Goal: Task Accomplishment & Management: Use online tool/utility

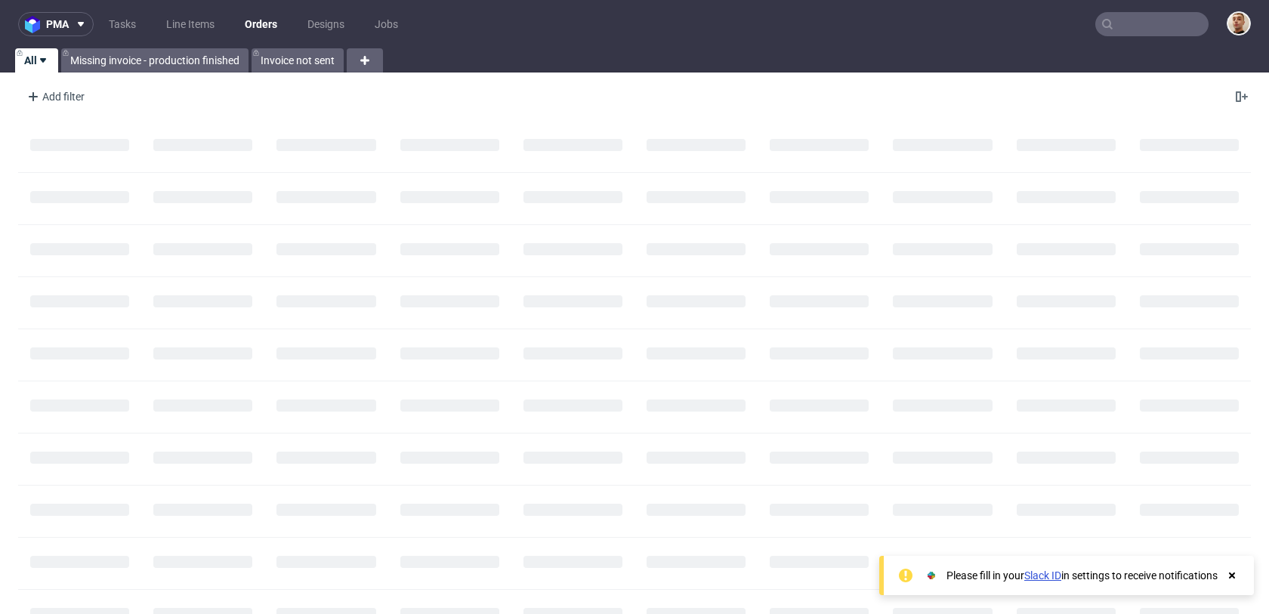
click at [1138, 15] on input "text" at bounding box center [1151, 24] width 113 height 24
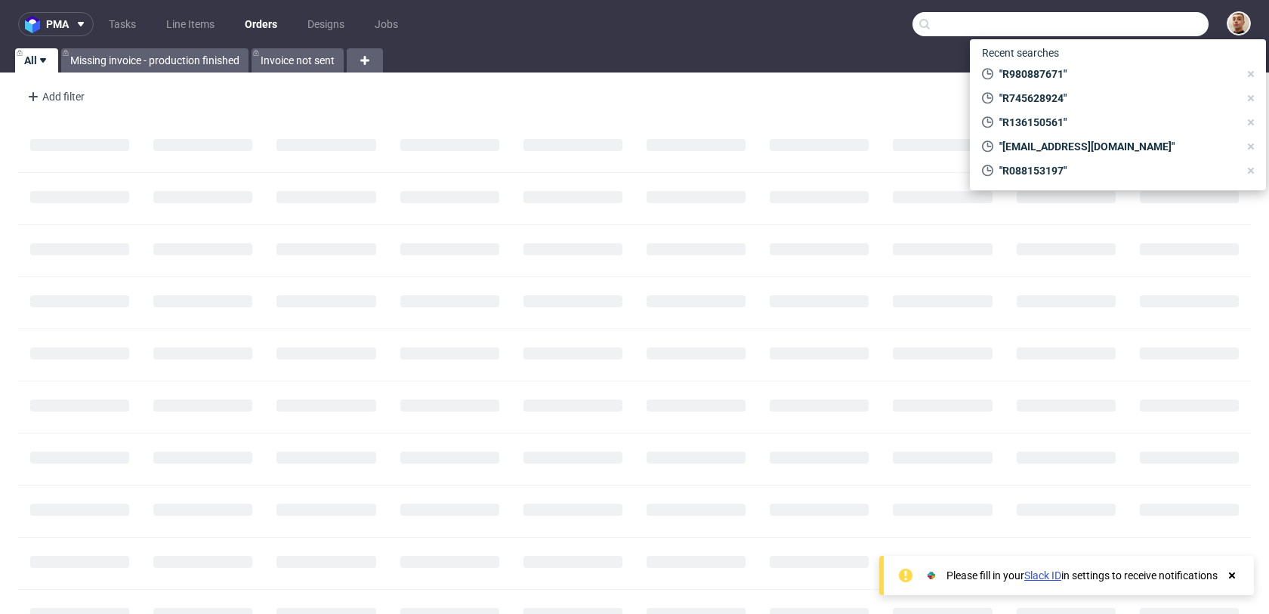
paste input "karlakfe@gmail.com"
type input "karlakfe@gmail.com"
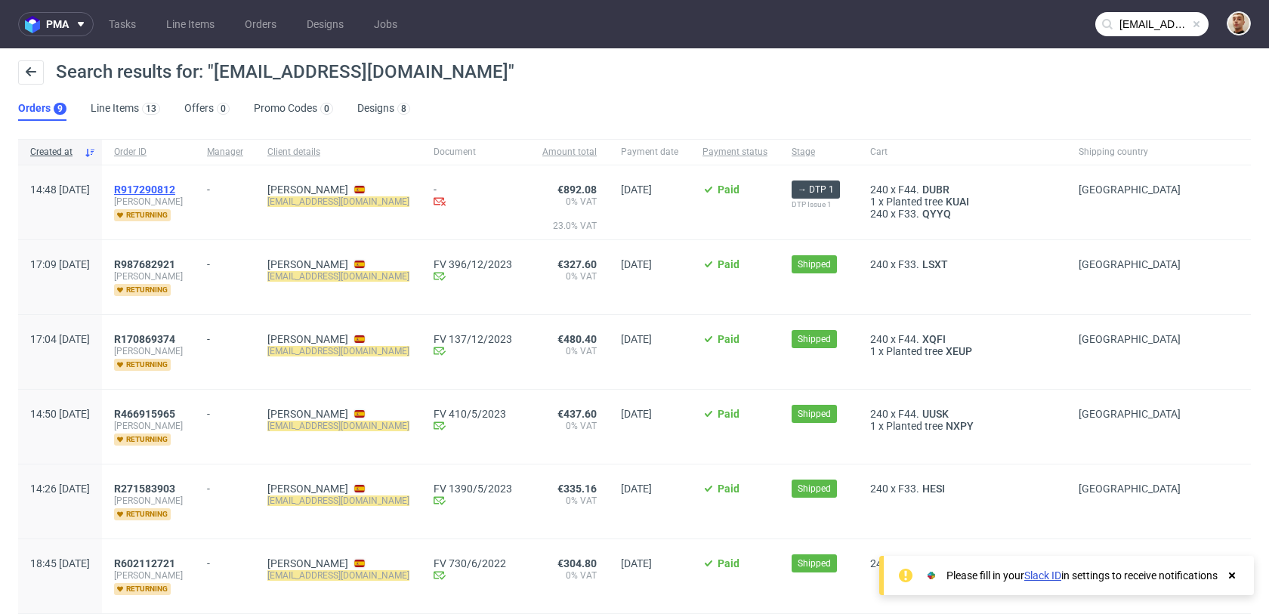
click at [175, 189] on span "R917290812" at bounding box center [144, 189] width 61 height 12
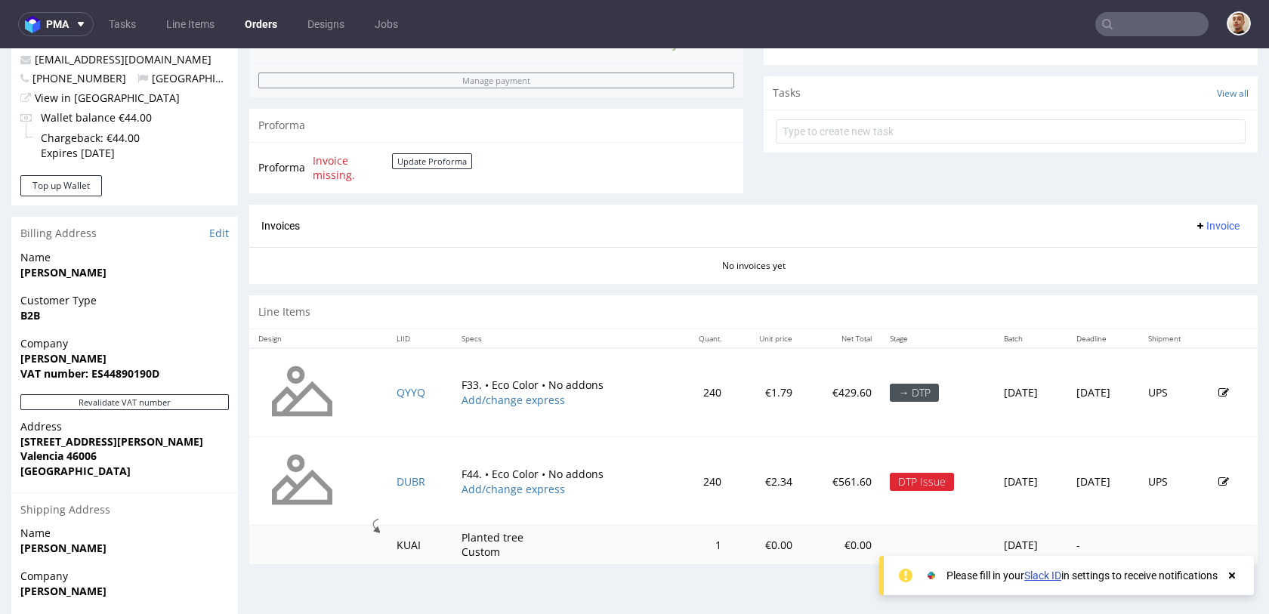
scroll to position [671, 0]
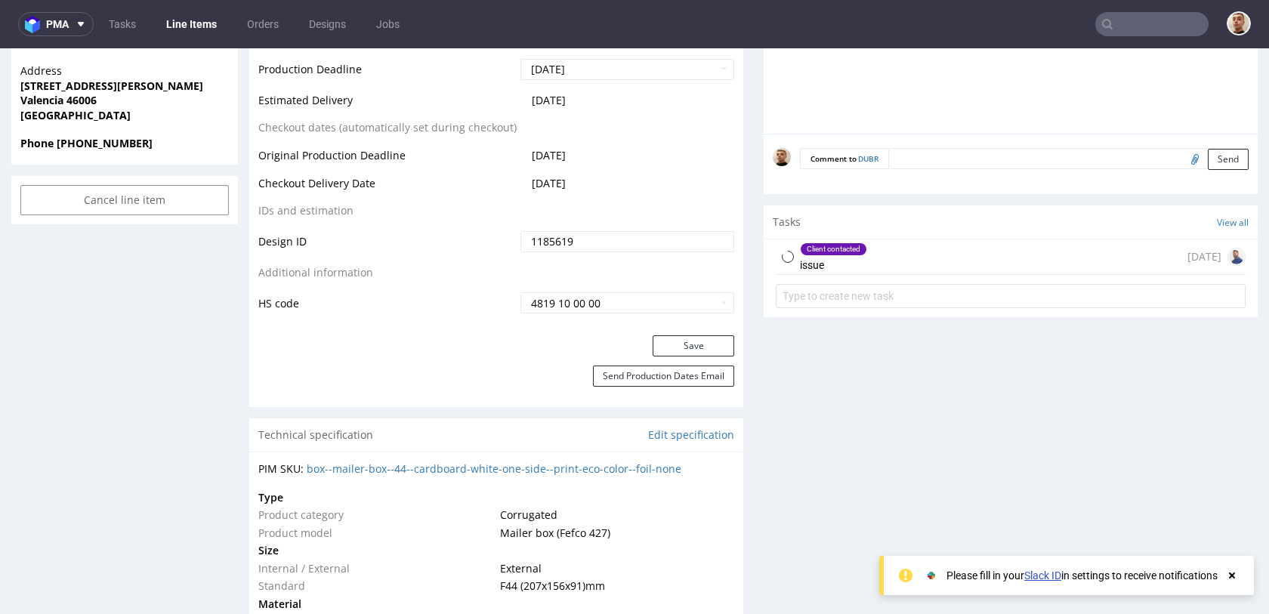
scroll to position [812, 0]
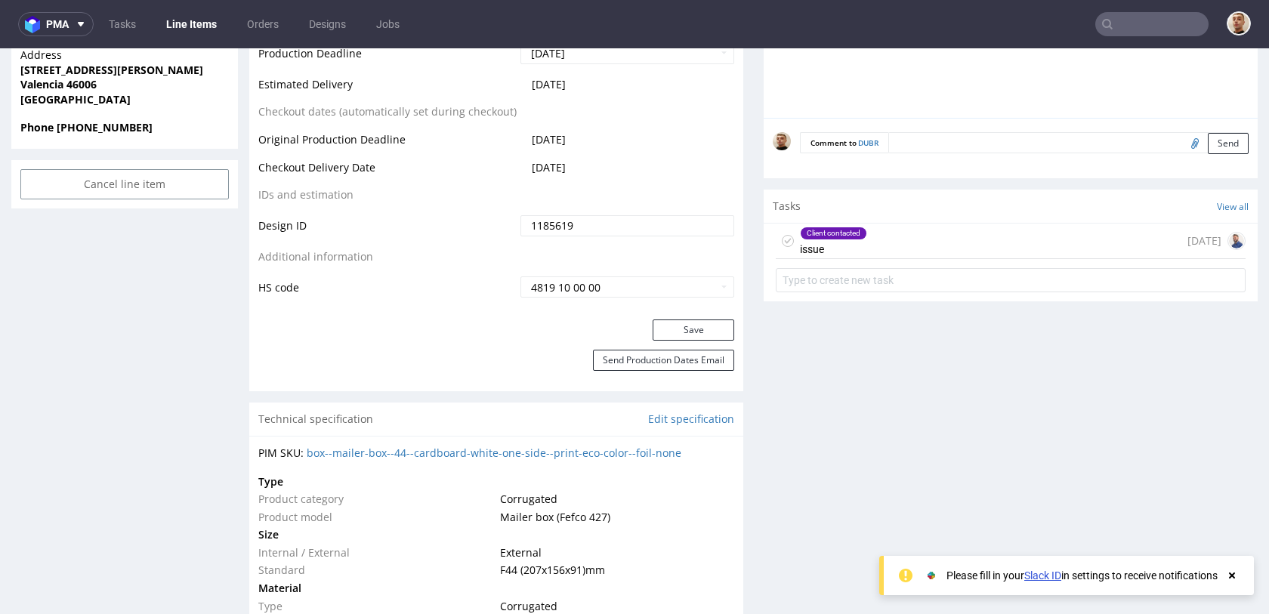
click at [858, 243] on div "Client contacted issue" at bounding box center [833, 241] width 67 height 35
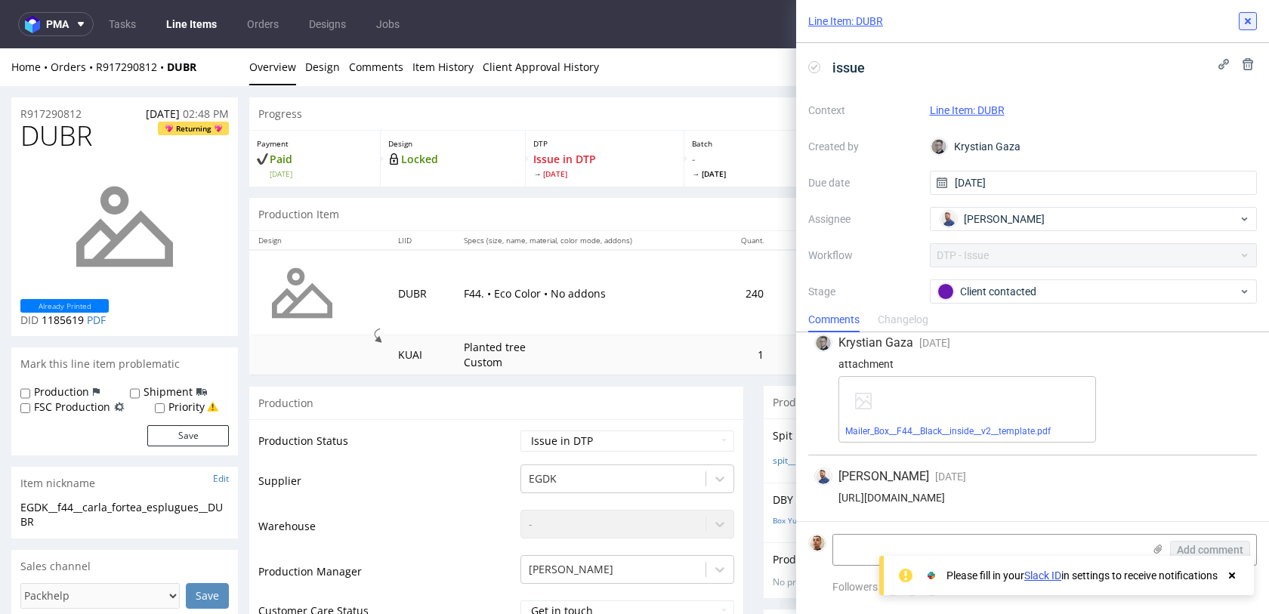
click at [1243, 25] on icon at bounding box center [1247, 21] width 12 height 12
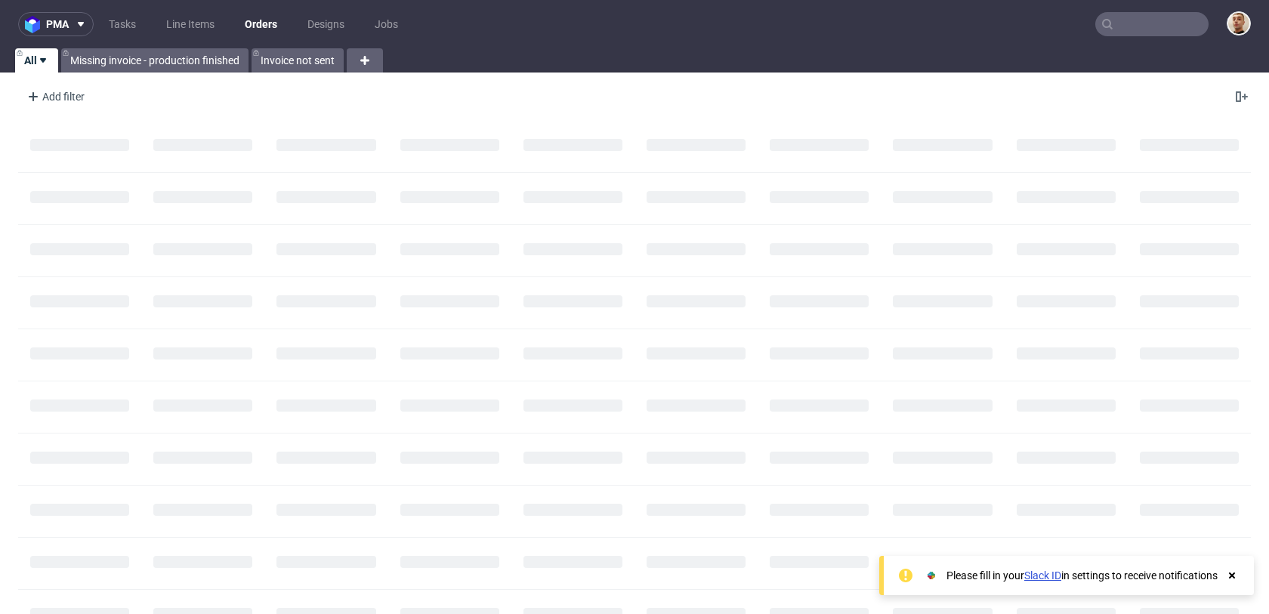
click at [1161, 13] on input "text" at bounding box center [1151, 24] width 113 height 24
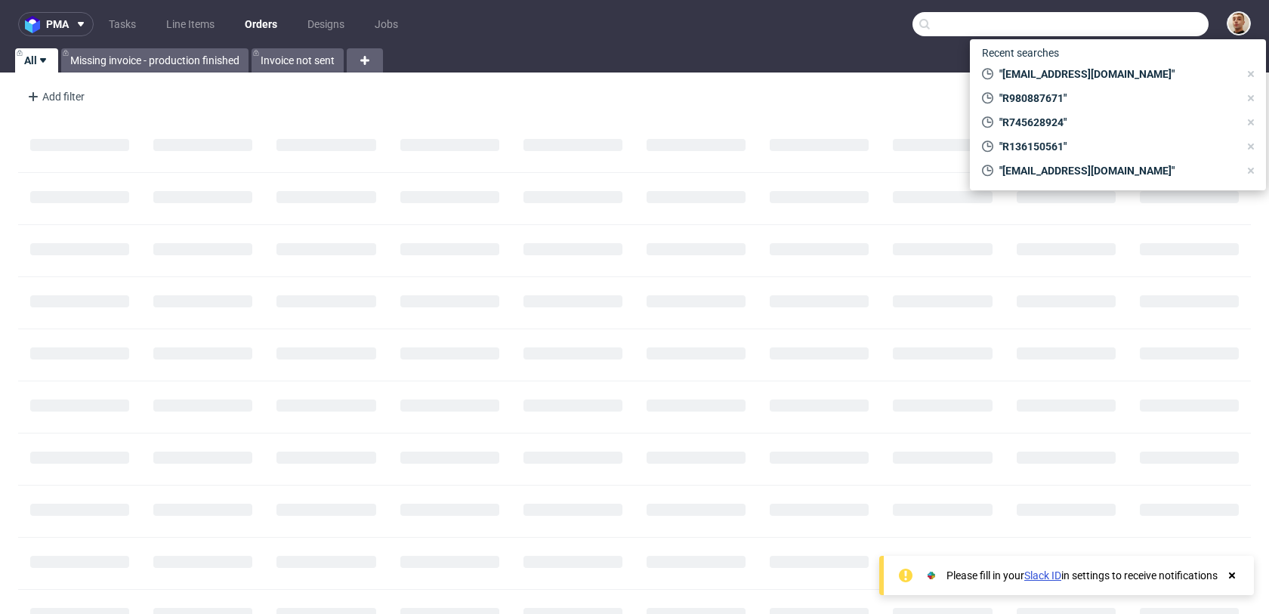
paste input "R672399432"
type input "R672399432"
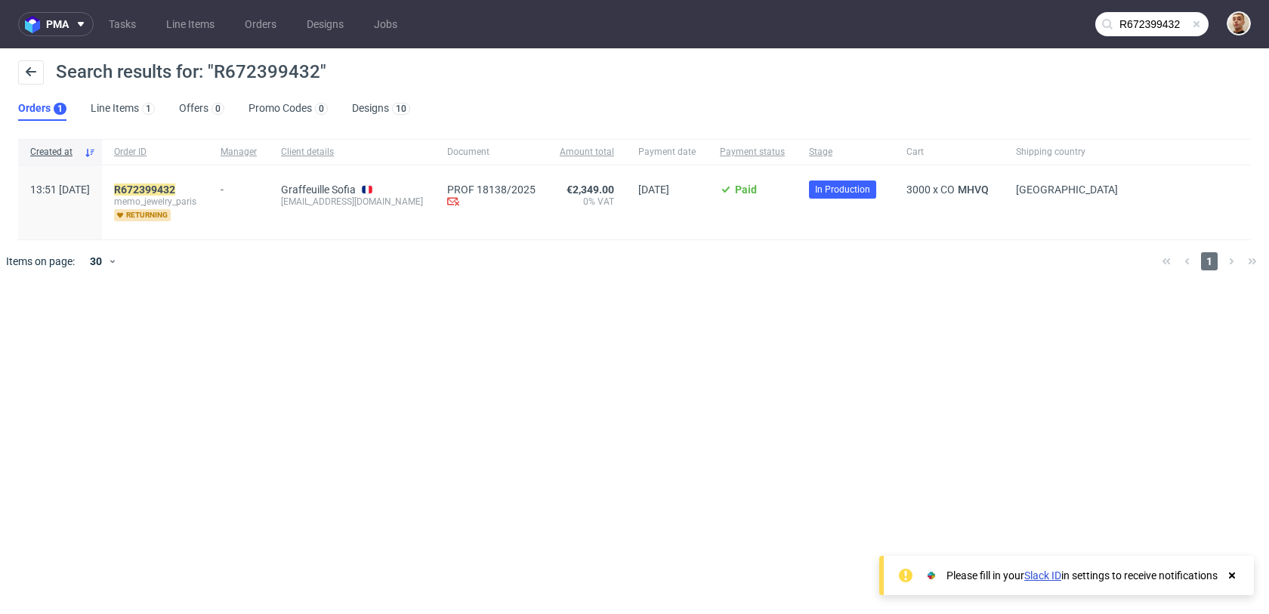
click at [196, 196] on span "memo_jewelry_paris" at bounding box center [155, 202] width 82 height 12
click at [175, 187] on mark "R672399432" at bounding box center [144, 189] width 61 height 12
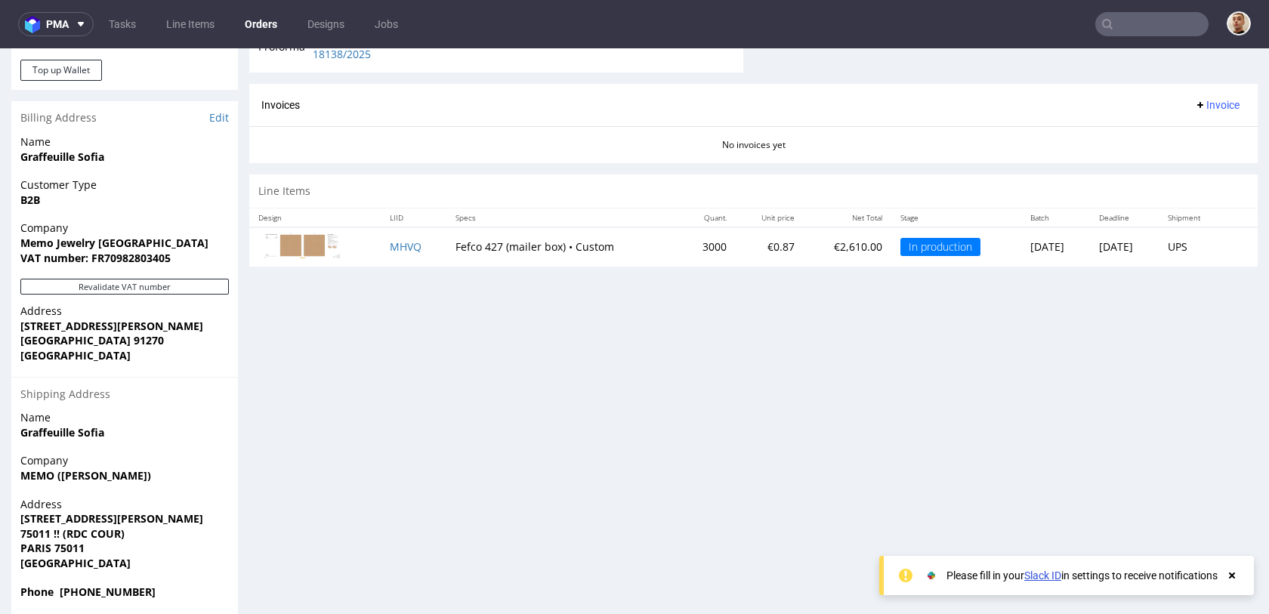
scroll to position [549, 0]
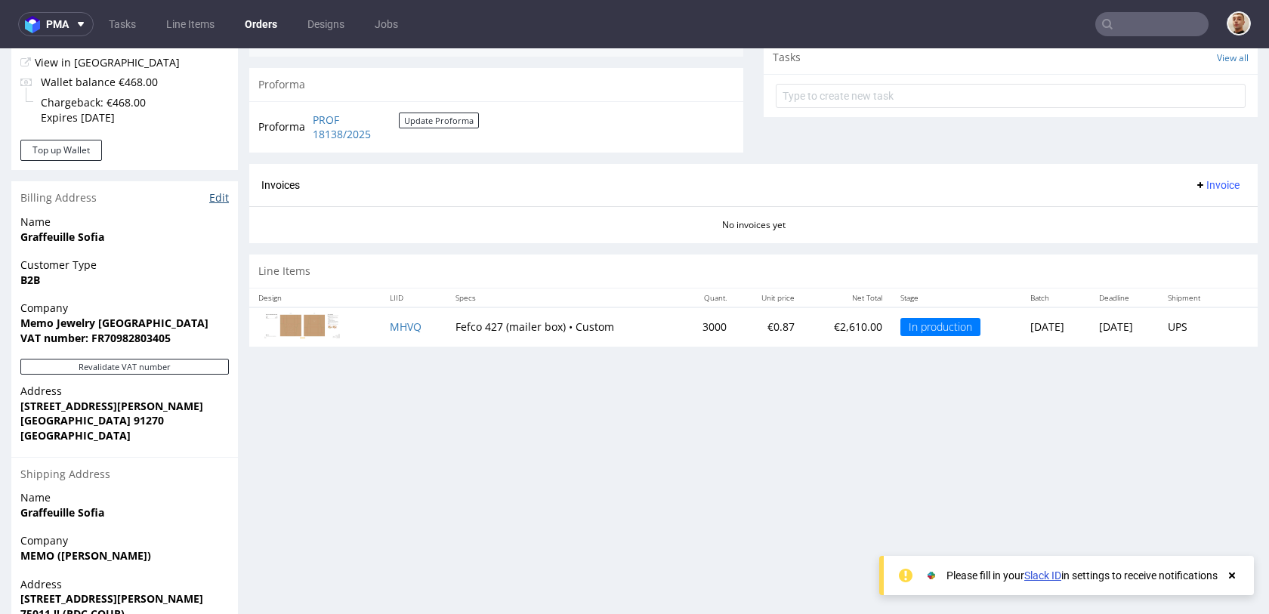
click at [218, 194] on link "Edit" at bounding box center [219, 197] width 20 height 15
click at [1167, 14] on input "text" at bounding box center [1151, 24] width 113 height 24
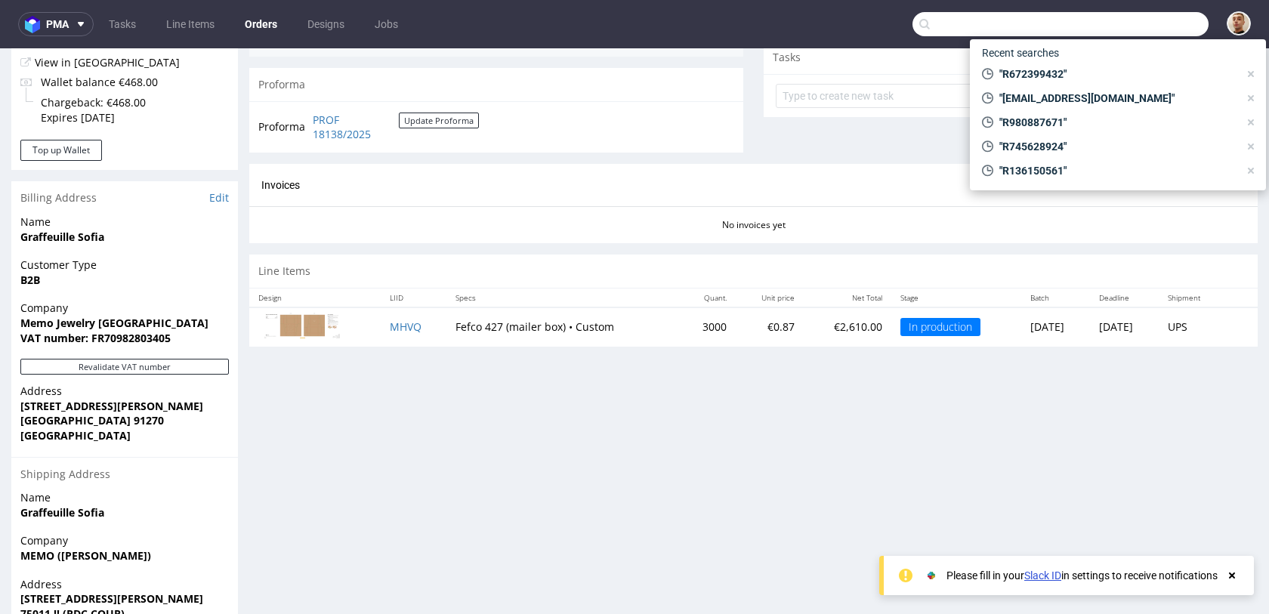
paste input "R672399432"
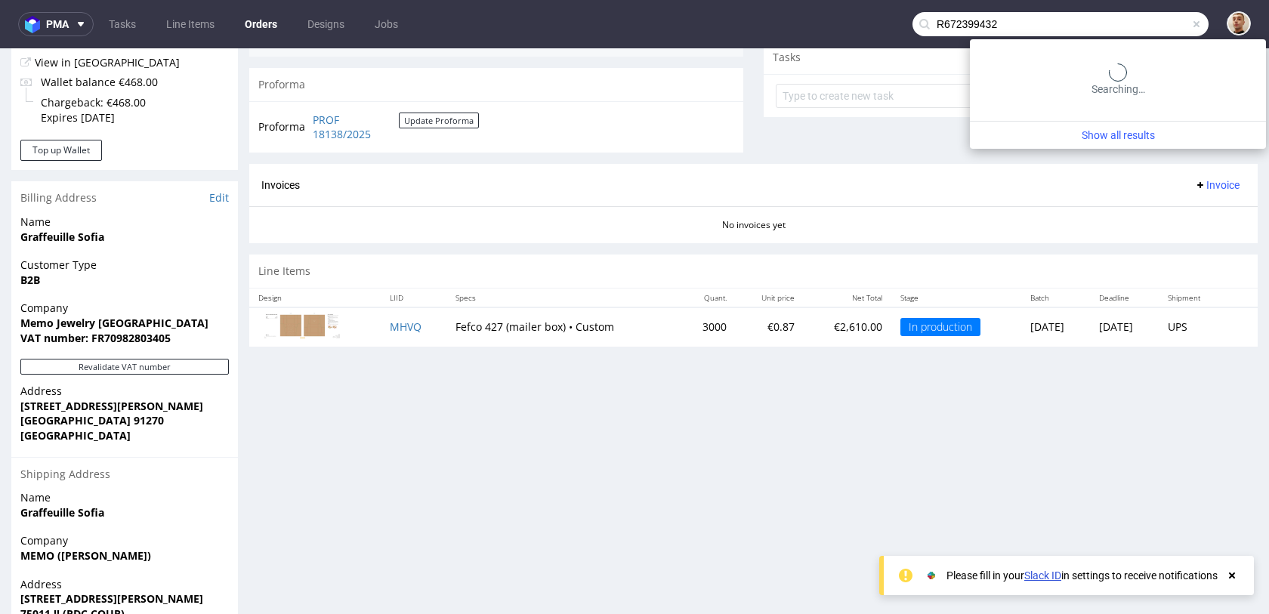
type input "R672399432"
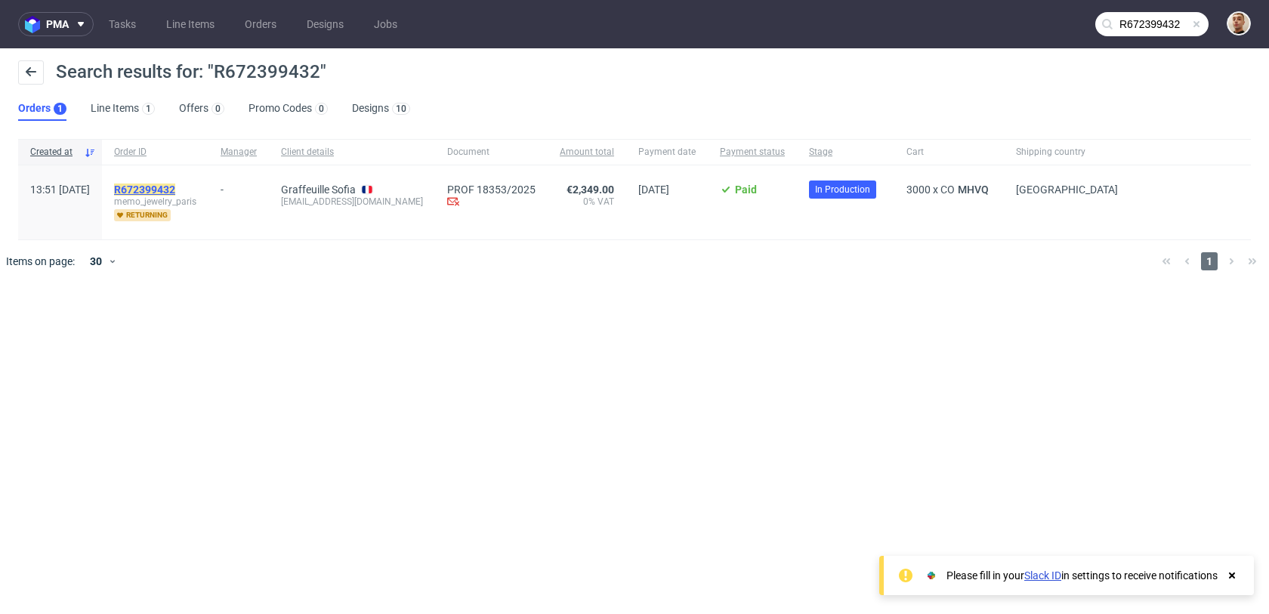
click at [165, 191] on mark "R672399432" at bounding box center [144, 189] width 61 height 12
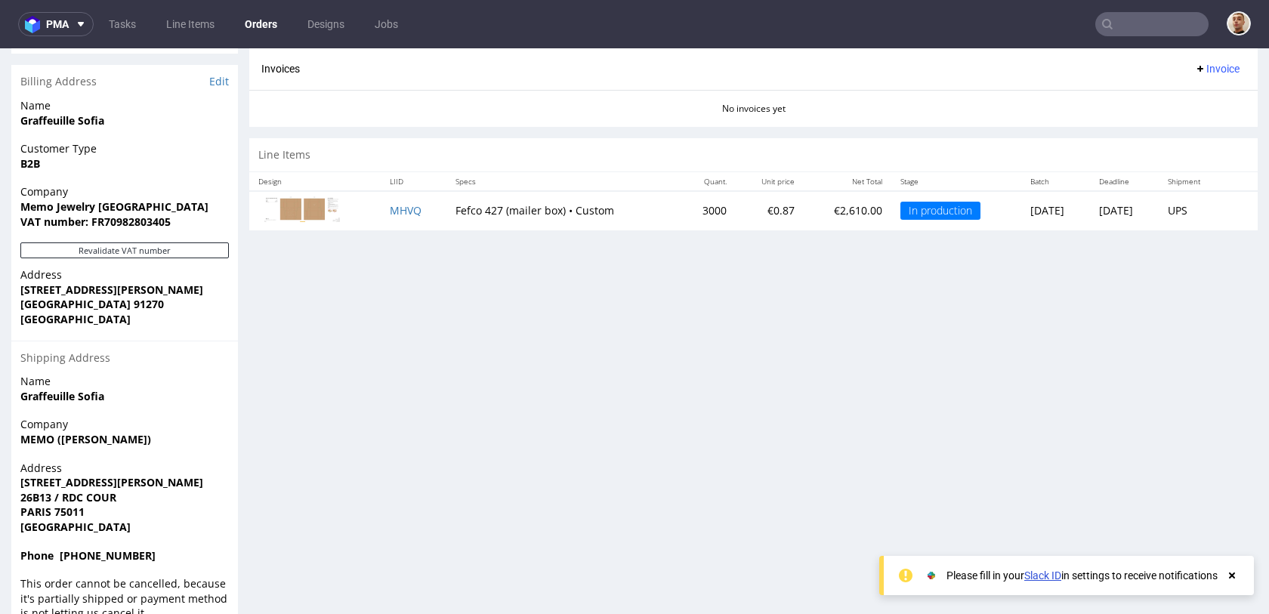
scroll to position [714, 0]
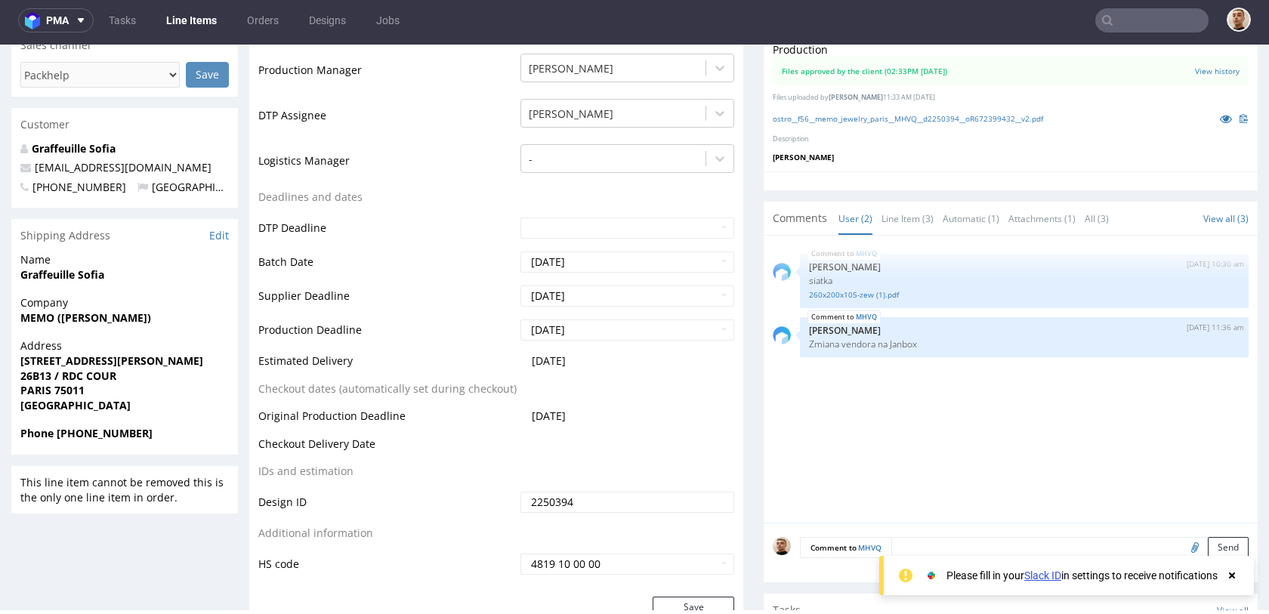
scroll to position [474, 0]
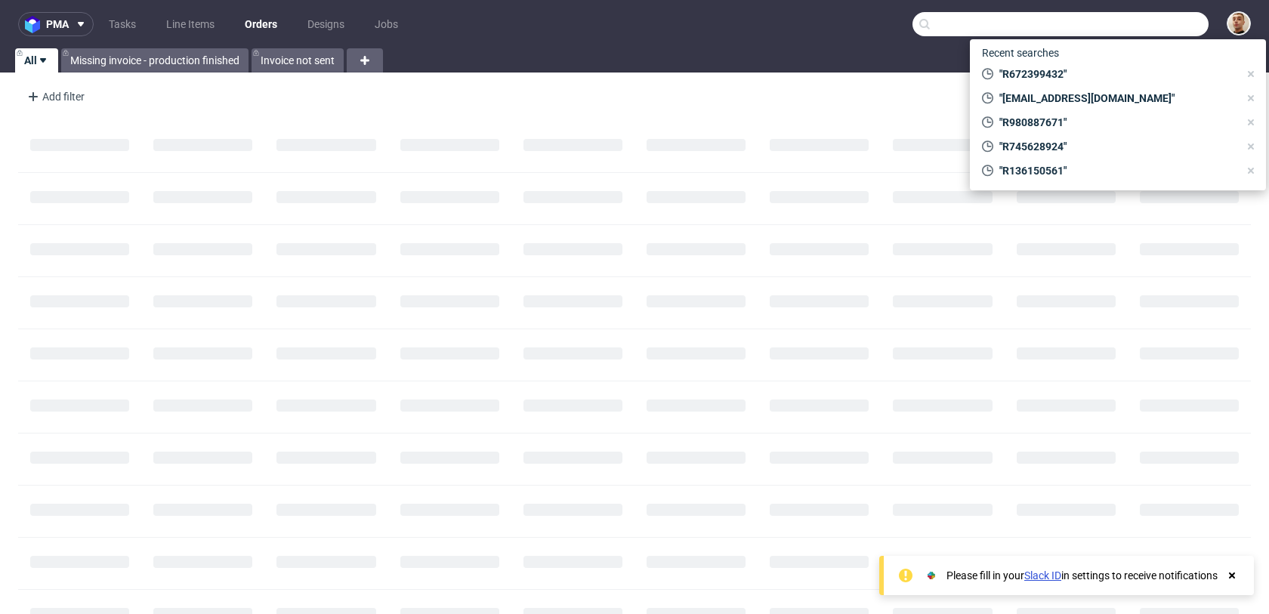
click at [1140, 19] on input "text" at bounding box center [1060, 24] width 296 height 24
paste input "R691406807"
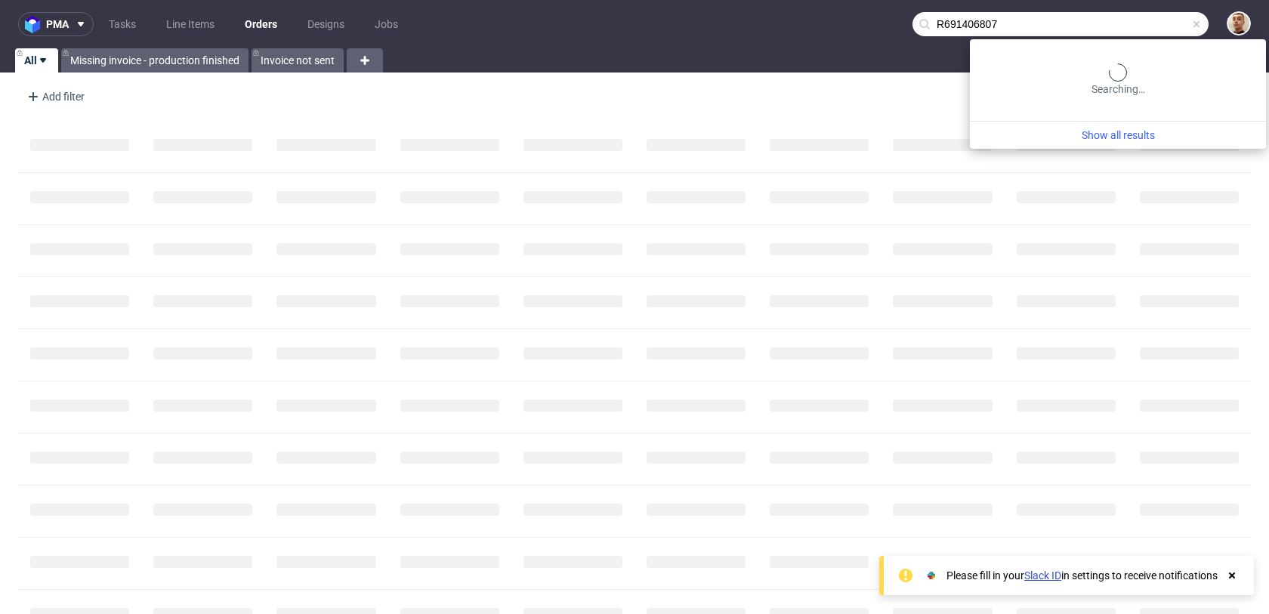
type input "R691406807"
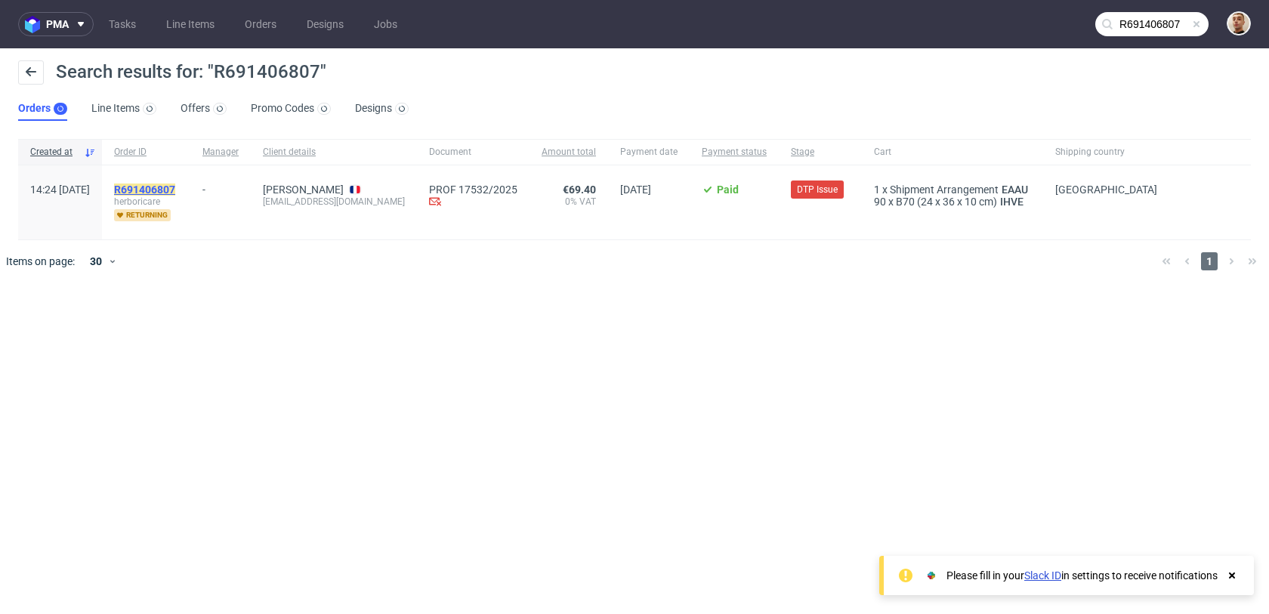
click at [175, 183] on mark "R691406807" at bounding box center [144, 189] width 61 height 12
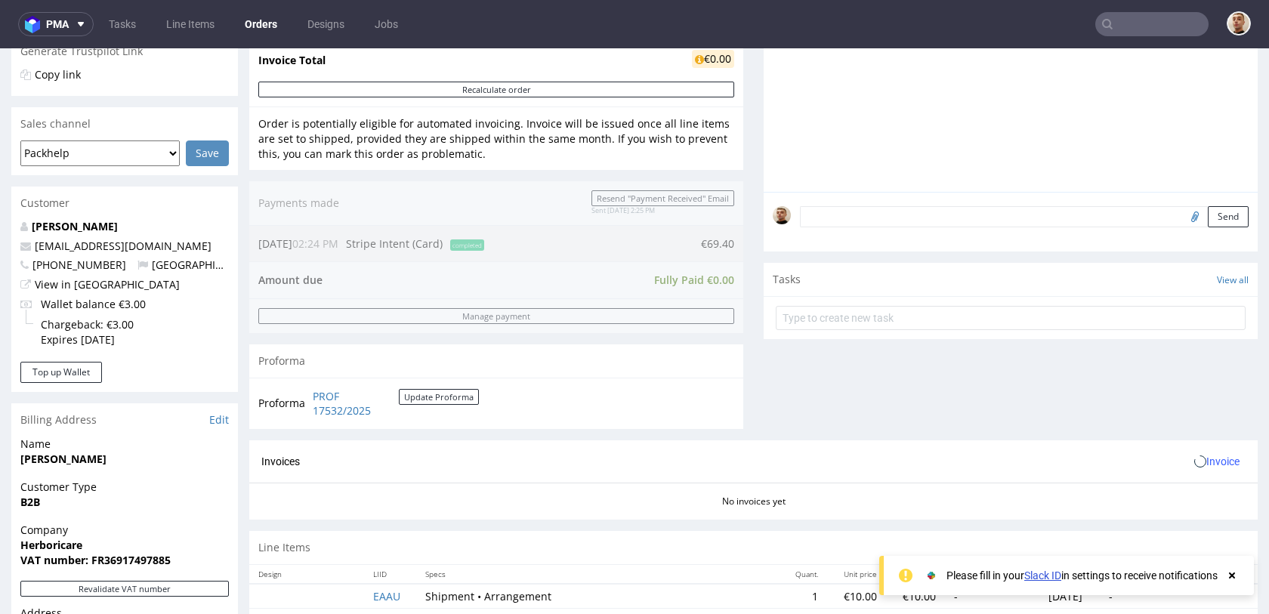
scroll to position [671, 0]
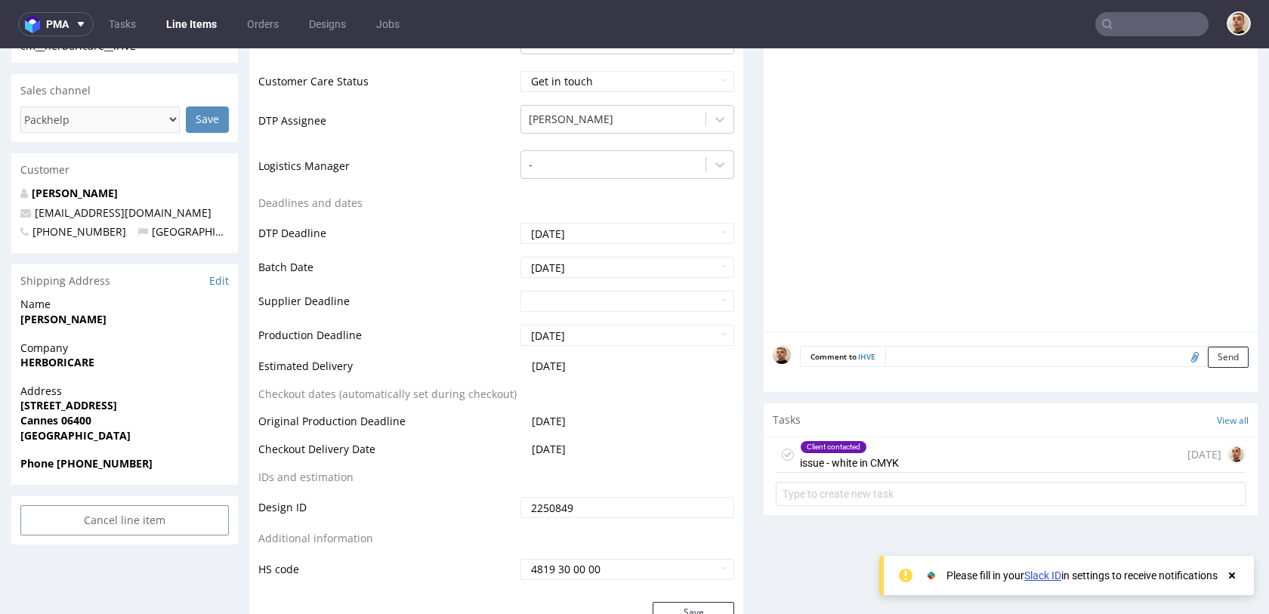
scroll to position [558, 0]
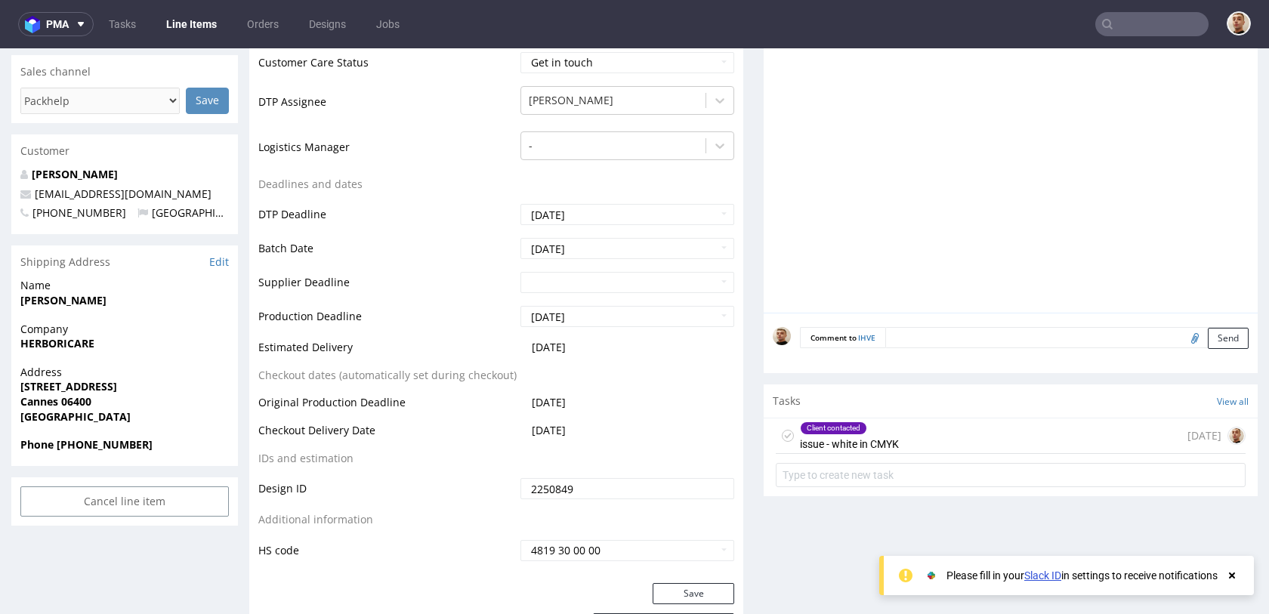
click at [842, 439] on div "Client contacted issue - white in CMYK" at bounding box center [849, 435] width 99 height 35
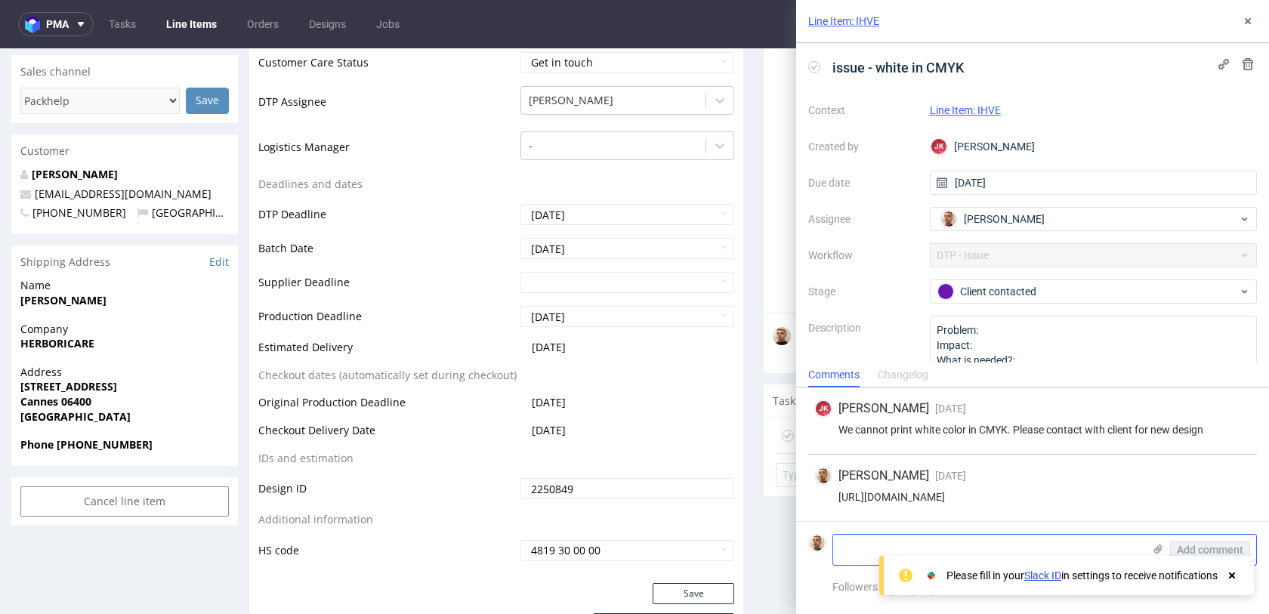
click at [1155, 544] on icon at bounding box center [1158, 549] width 12 height 12
click at [0, 0] on input "file" at bounding box center [0, 0] width 0 height 0
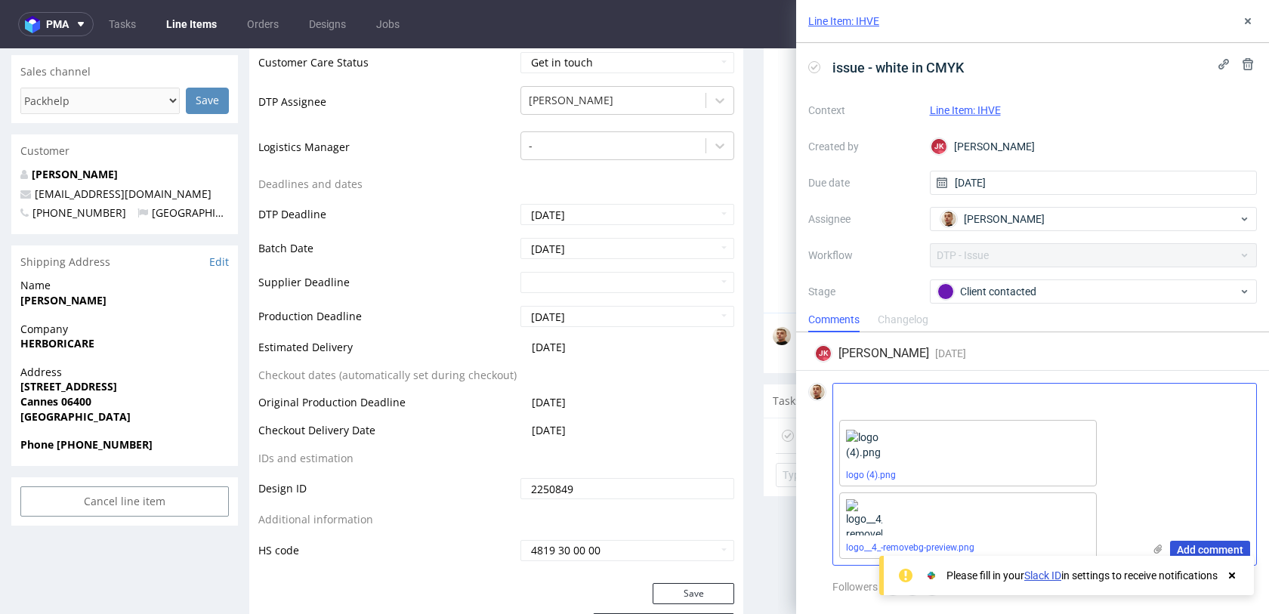
click at [1210, 541] on button "Add comment" at bounding box center [1210, 550] width 80 height 18
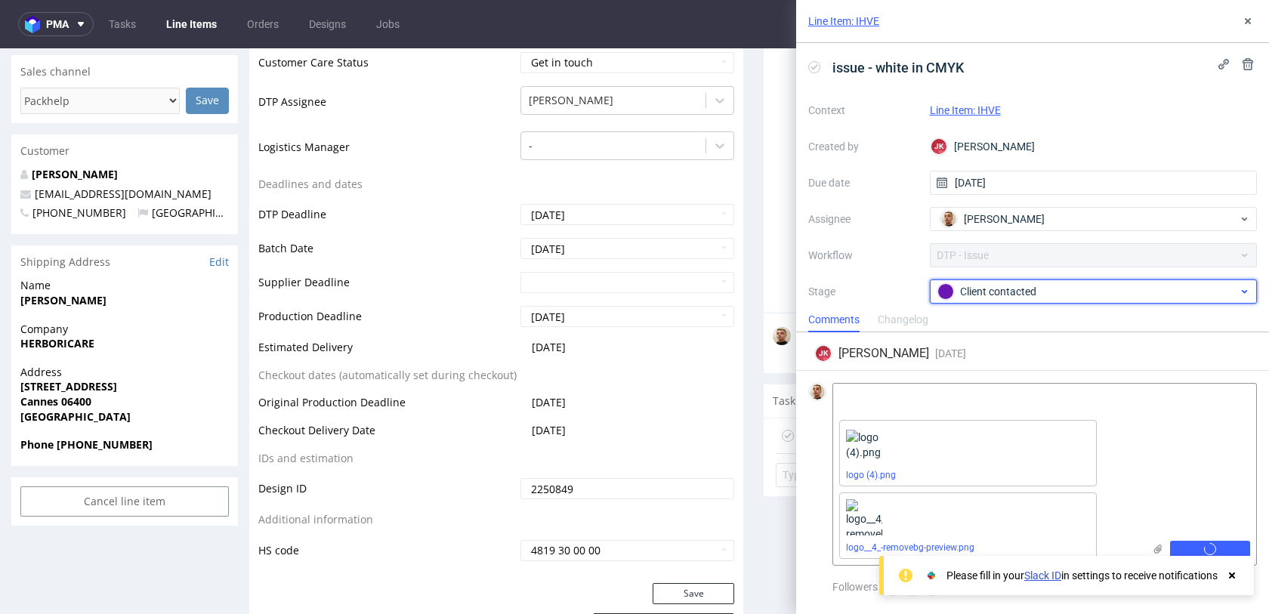
click at [986, 287] on div "Client contacted" at bounding box center [1087, 291] width 301 height 17
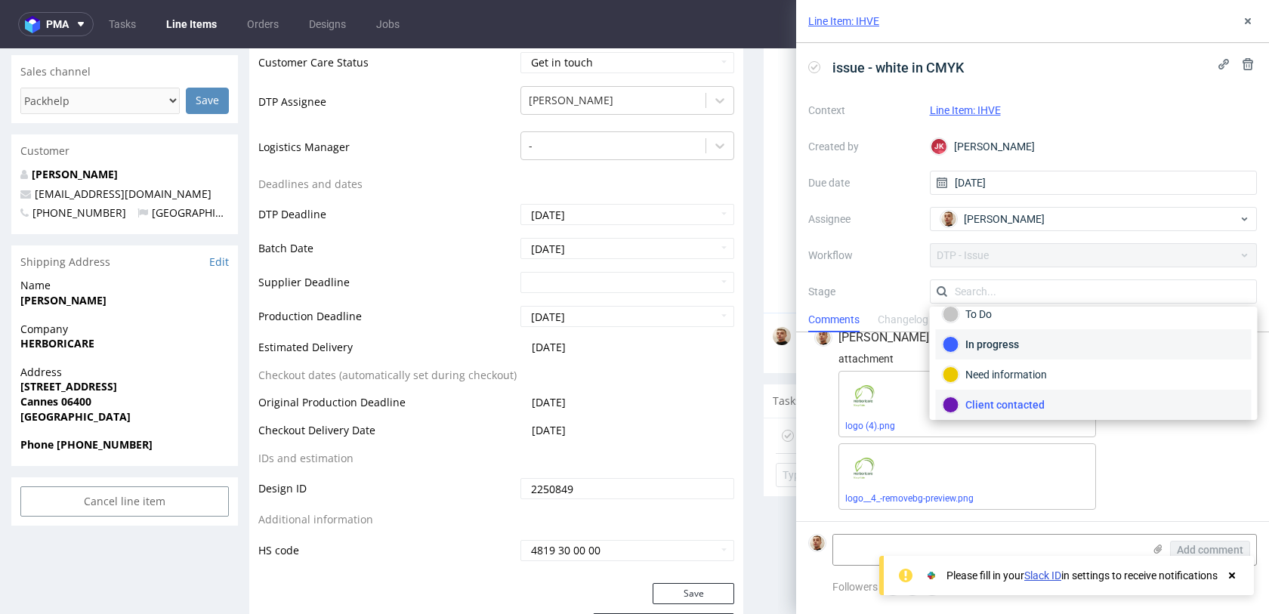
scroll to position [110, 0]
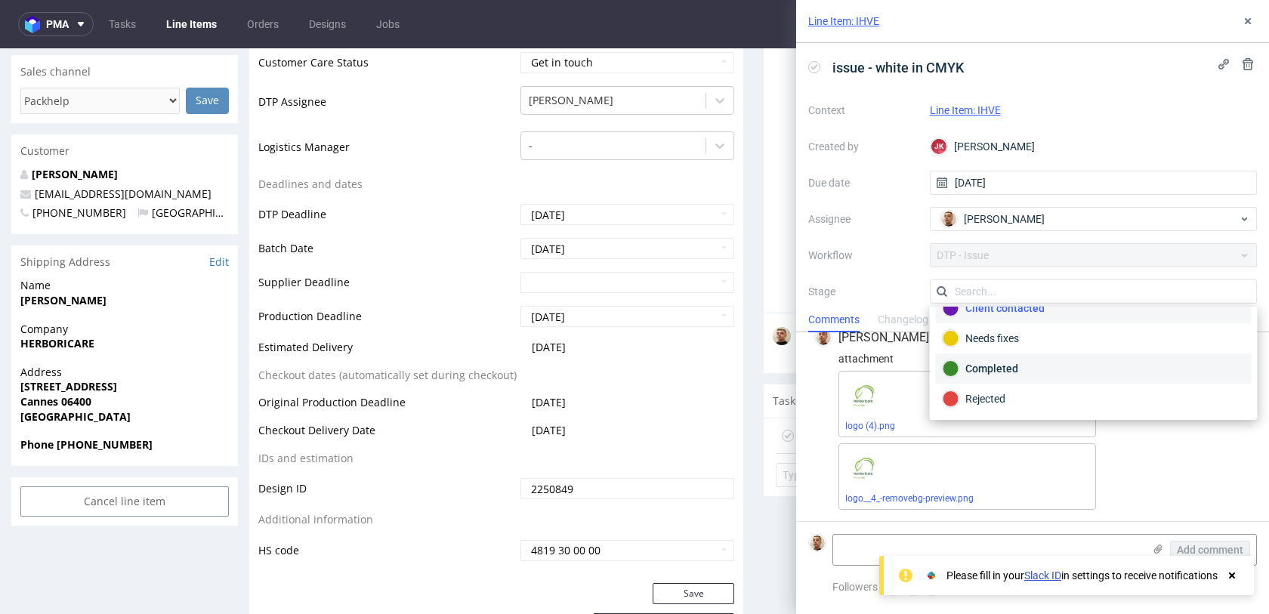
click at [982, 372] on div "Completed" at bounding box center [1093, 368] width 302 height 17
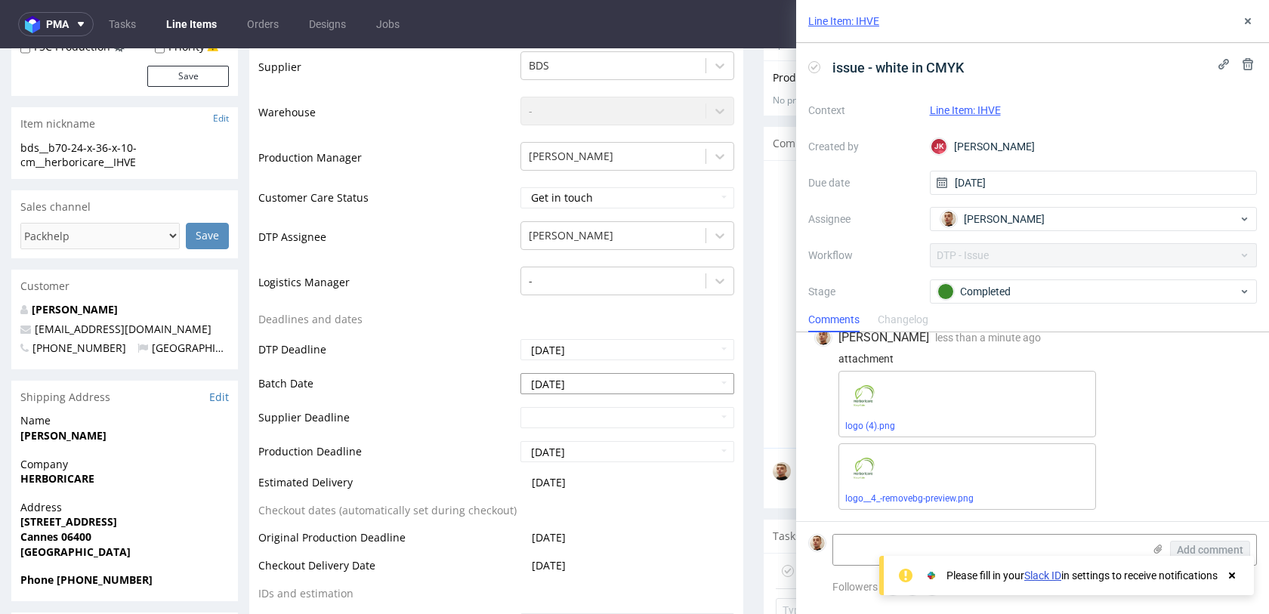
scroll to position [170, 0]
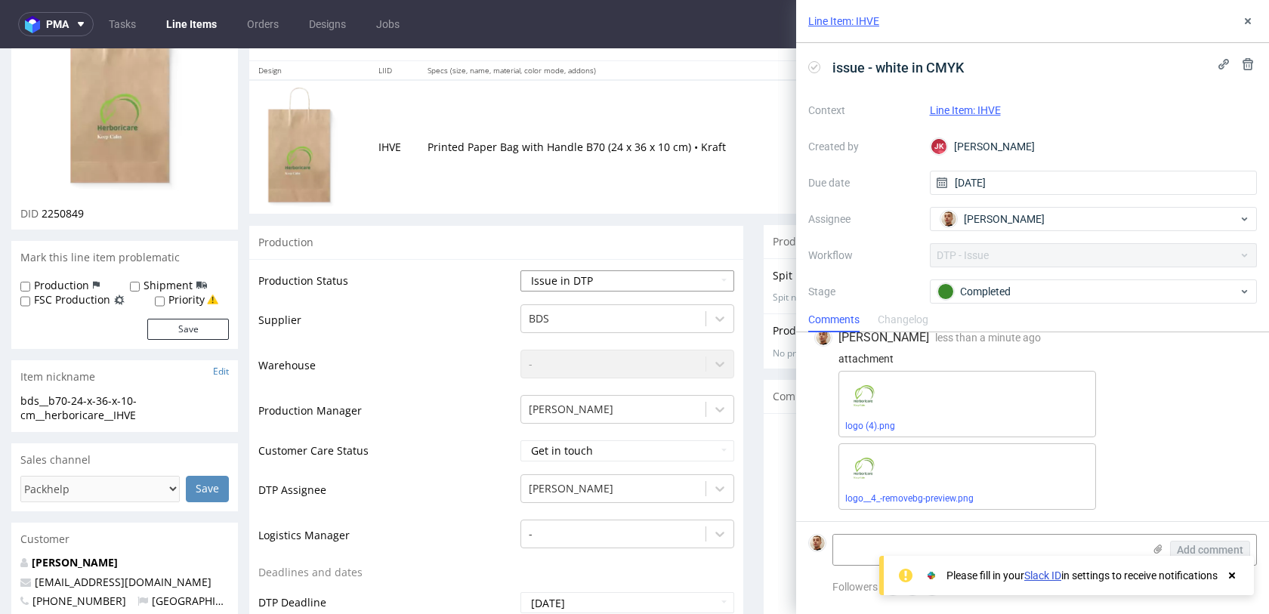
click at [545, 277] on select "Waiting for Artwork Waiting for Diecut Waiting for Mockup Waiting for DTP Waiti…" at bounding box center [627, 280] width 214 height 21
select select "back_for_dtp"
click at [520, 270] on select "Waiting for Artwork Waiting for Diecut Waiting for Mockup Waiting for DTP Waiti…" at bounding box center [627, 280] width 214 height 21
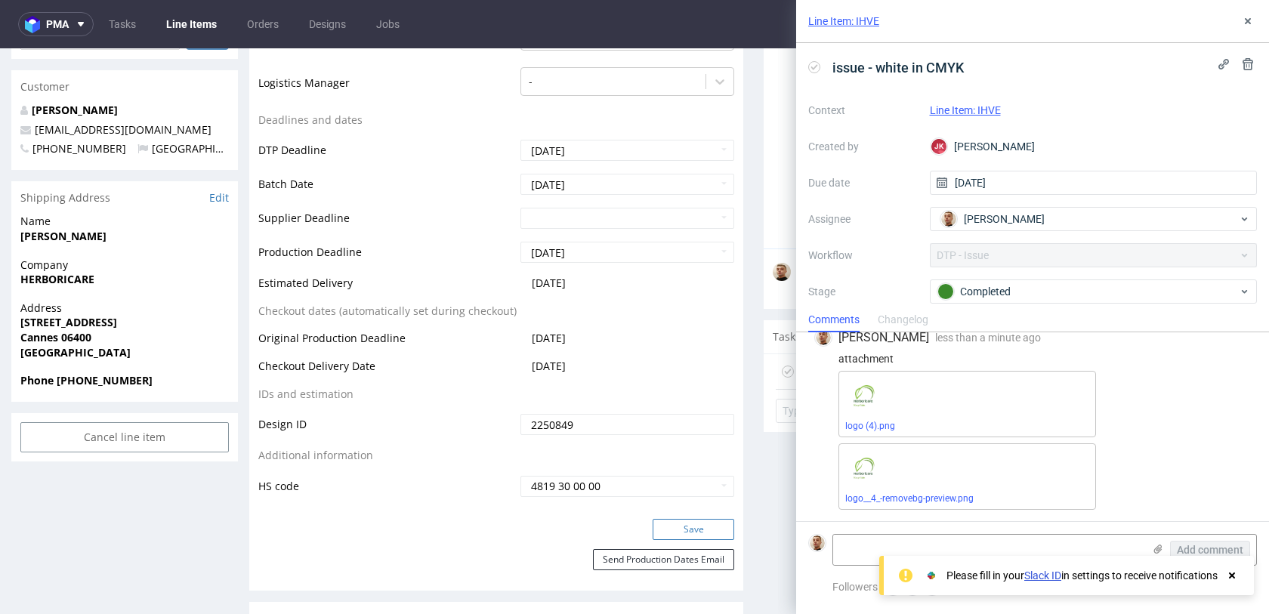
click at [665, 526] on button "Save" at bounding box center [693, 529] width 82 height 21
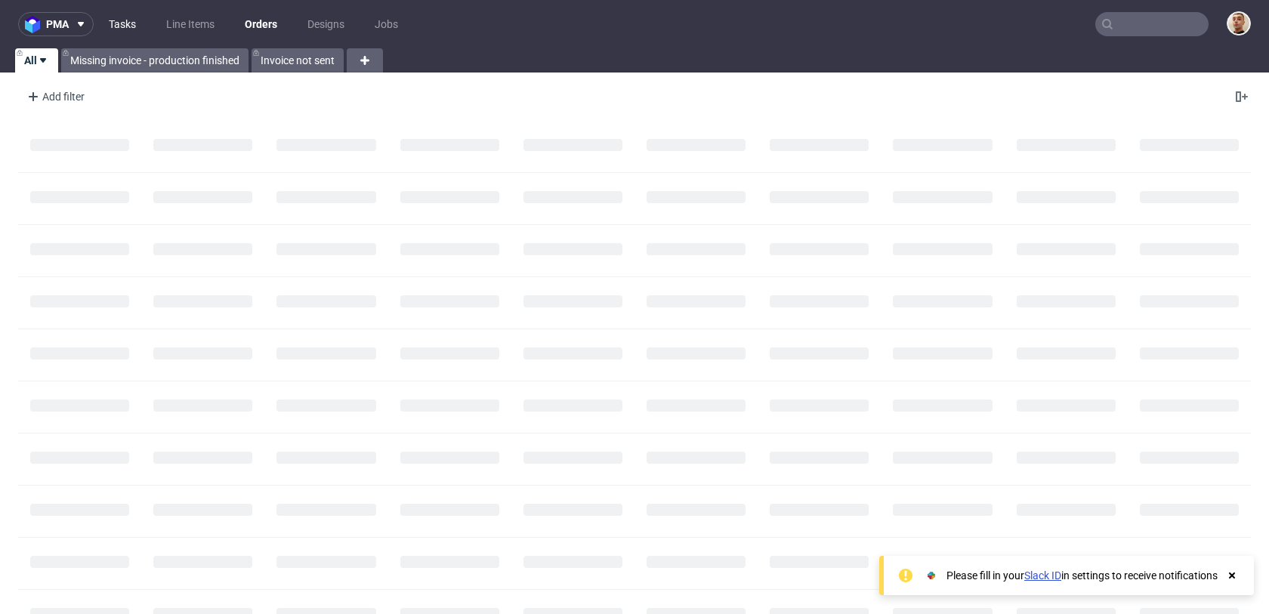
click at [125, 17] on link "Tasks" at bounding box center [122, 24] width 45 height 24
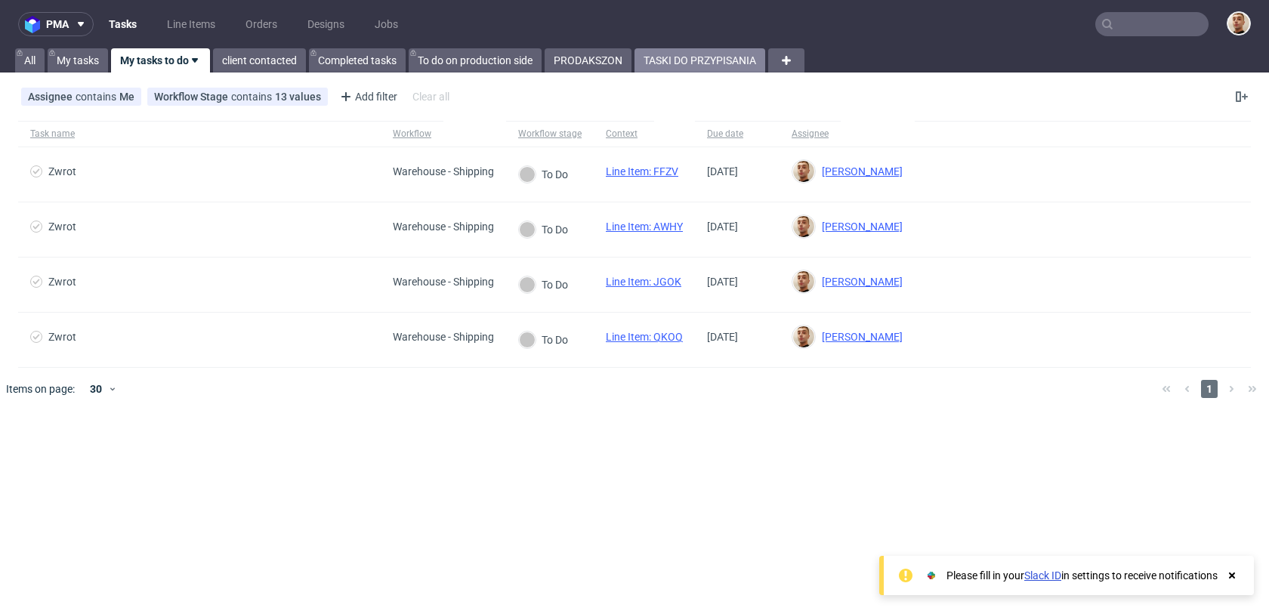
click at [709, 57] on link "TASKI DO PRZYPISANIA" at bounding box center [699, 60] width 131 height 24
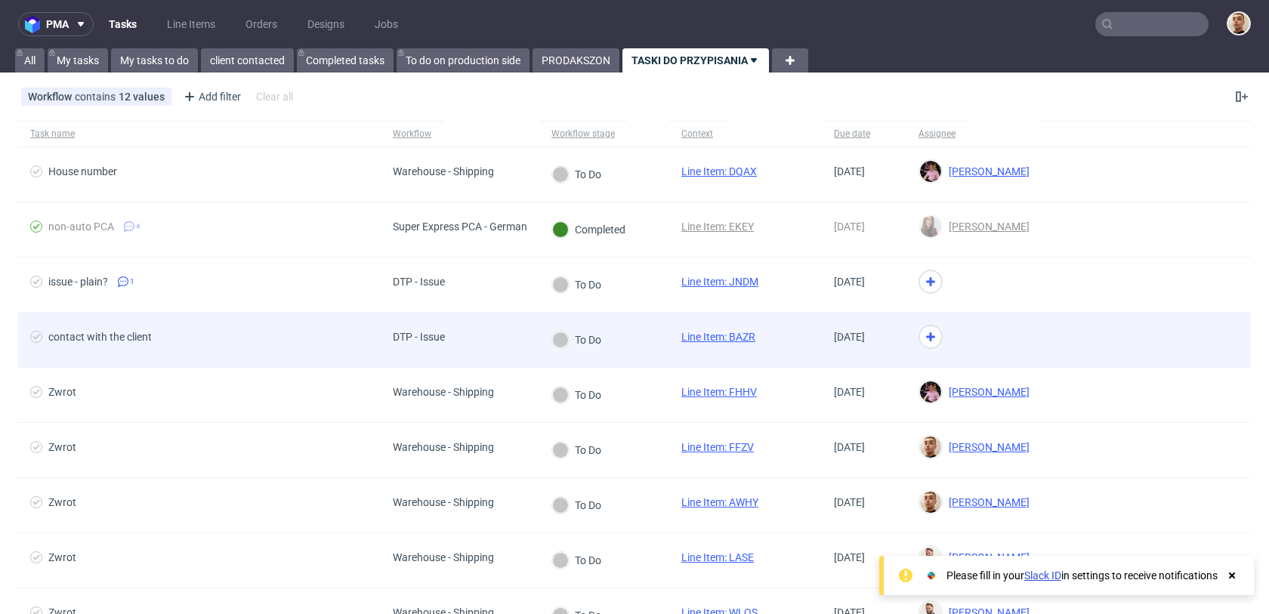
click at [482, 324] on div "DTP - Issue" at bounding box center [460, 340] width 159 height 55
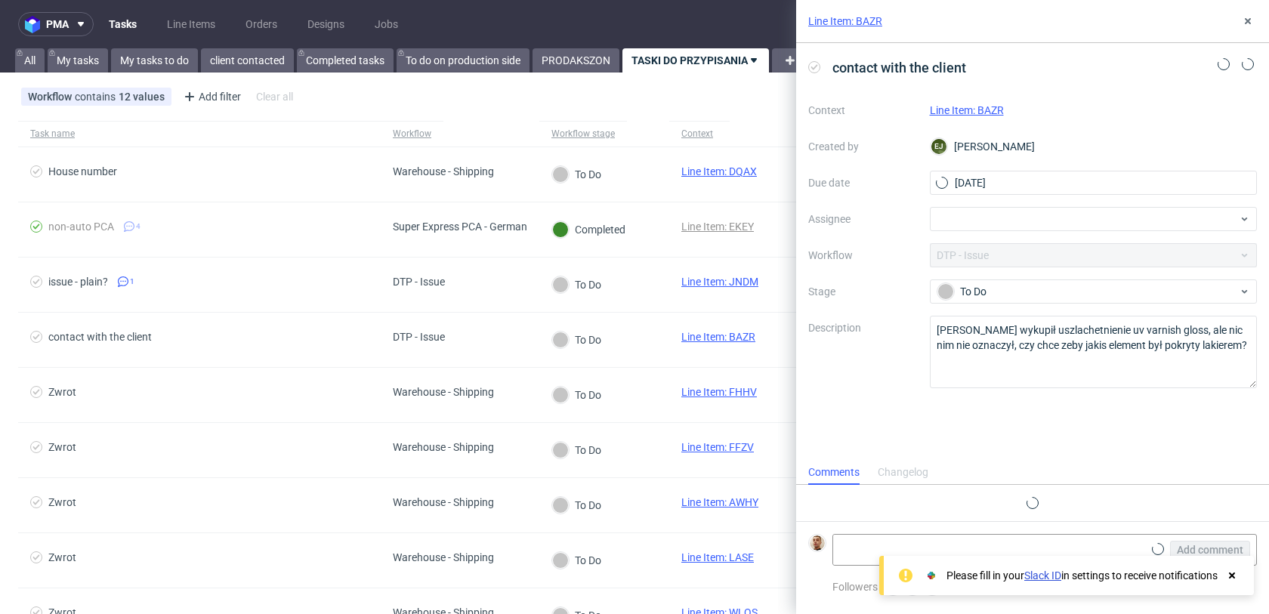
scroll to position [12, 0]
click at [970, 116] on div "Line Item: BAZR" at bounding box center [1094, 110] width 328 height 18
click at [988, 115] on link "Line Item: BAZR" at bounding box center [967, 110] width 74 height 12
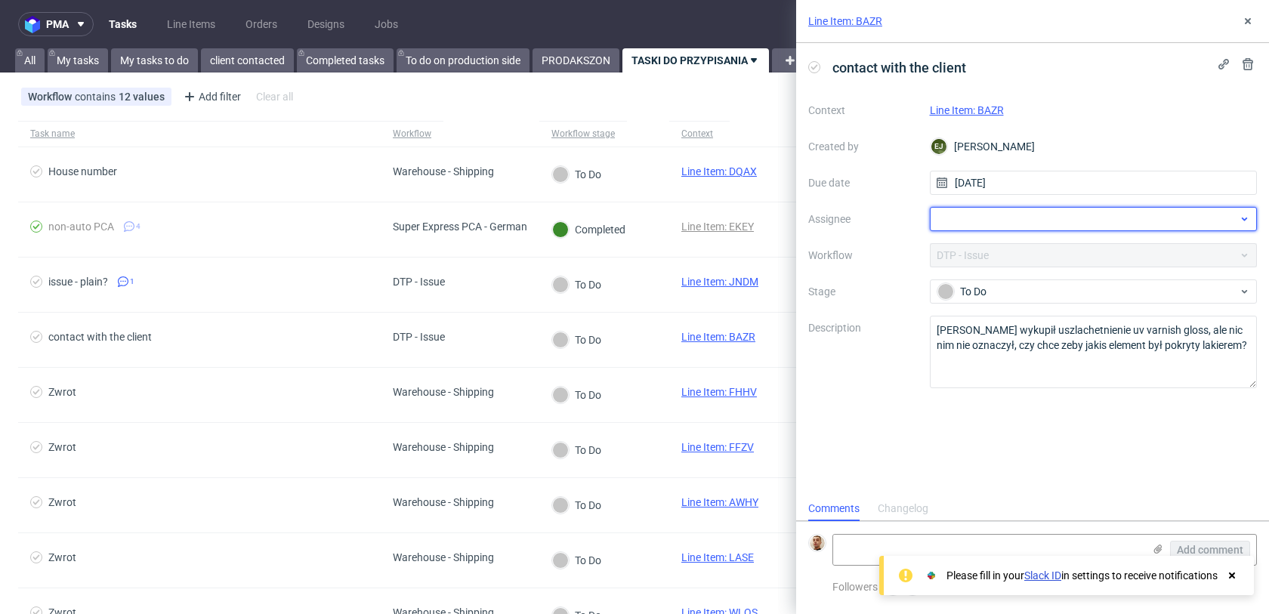
click at [1025, 215] on div at bounding box center [1094, 219] width 328 height 24
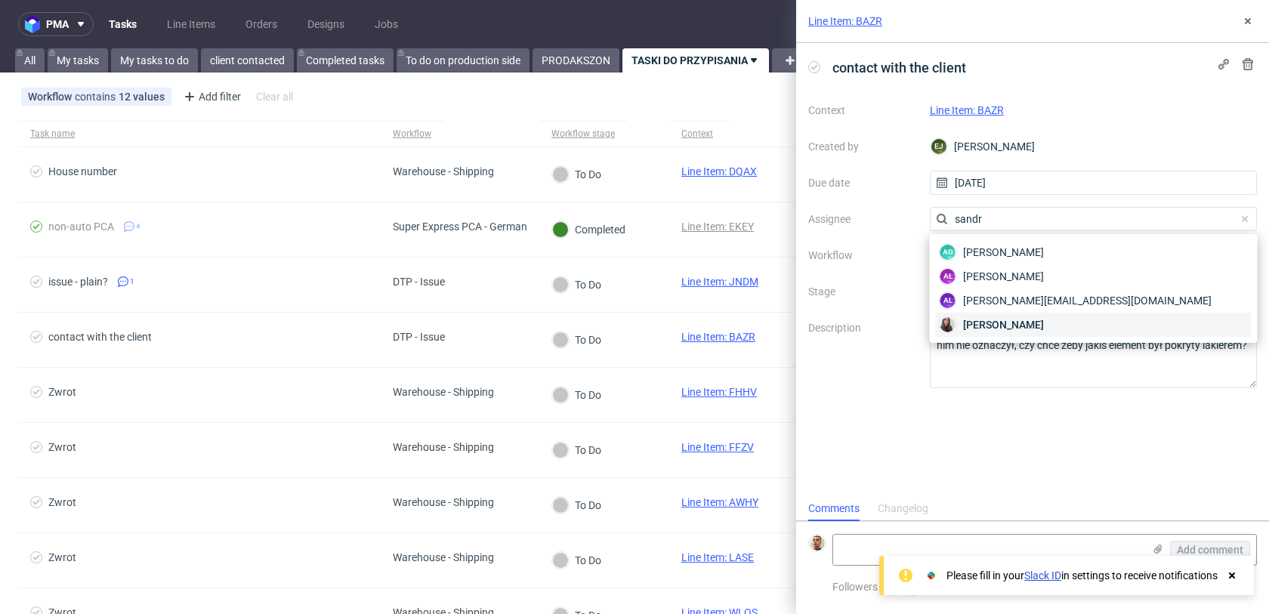
type input "sandr"
click at [1002, 322] on span "Sandra Beśka" at bounding box center [1003, 324] width 81 height 15
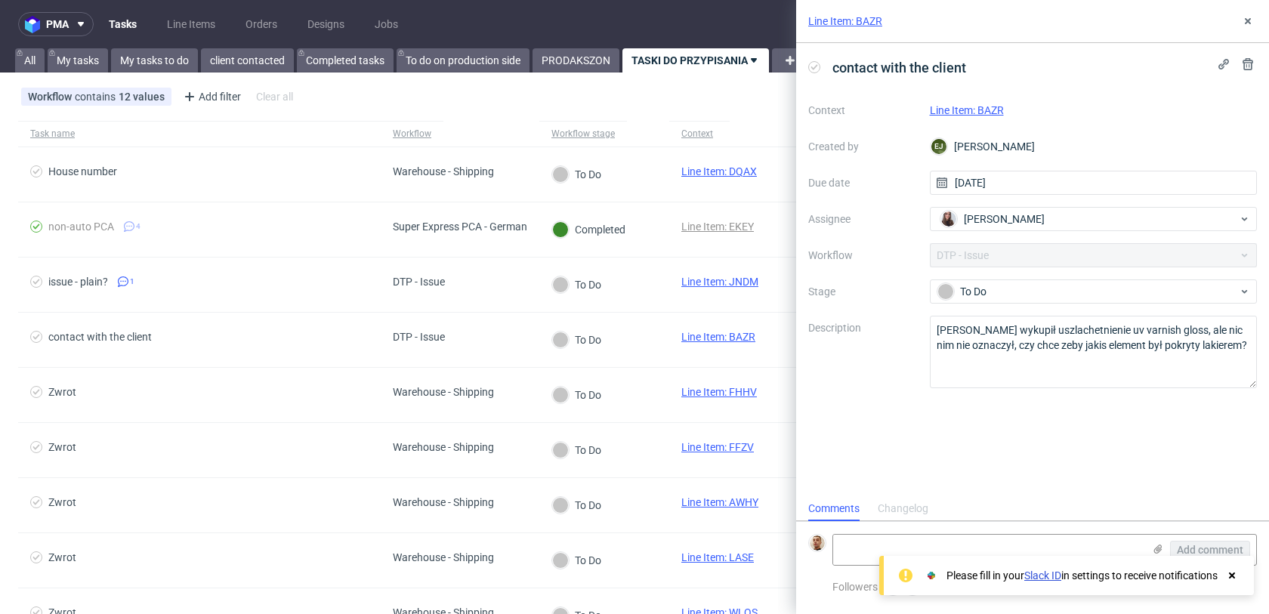
click at [1239, 33] on div "Line Item: BAZR" at bounding box center [1032, 21] width 473 height 43
click at [1241, 27] on button at bounding box center [1247, 21] width 18 height 18
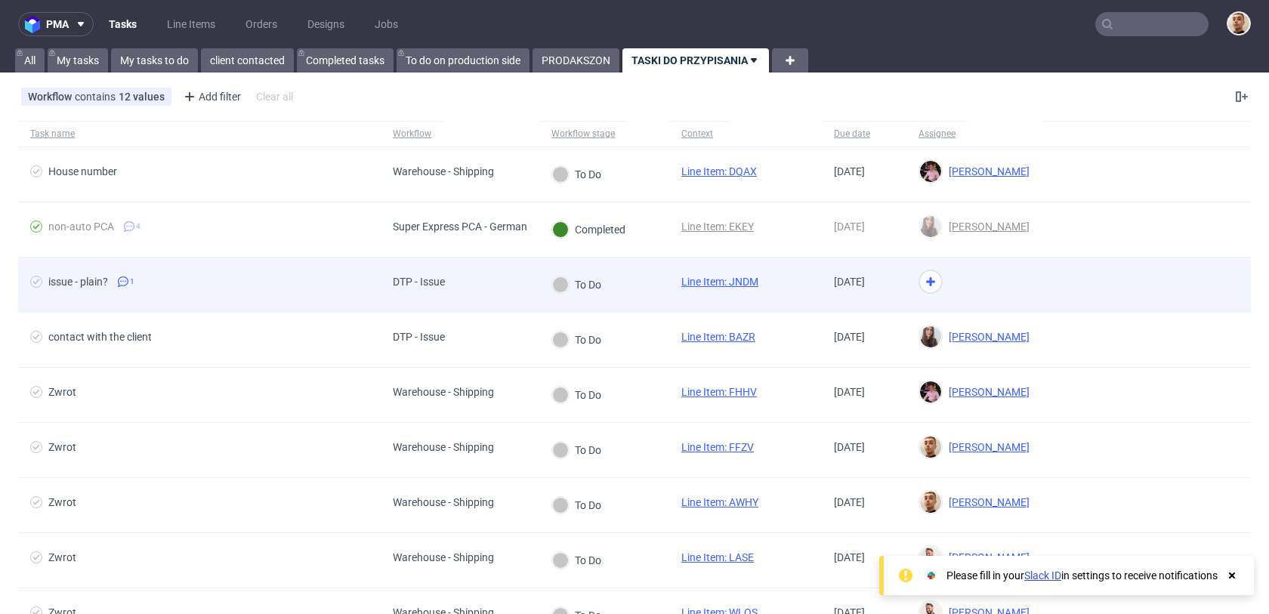
click at [1001, 279] on div at bounding box center [973, 285] width 135 height 55
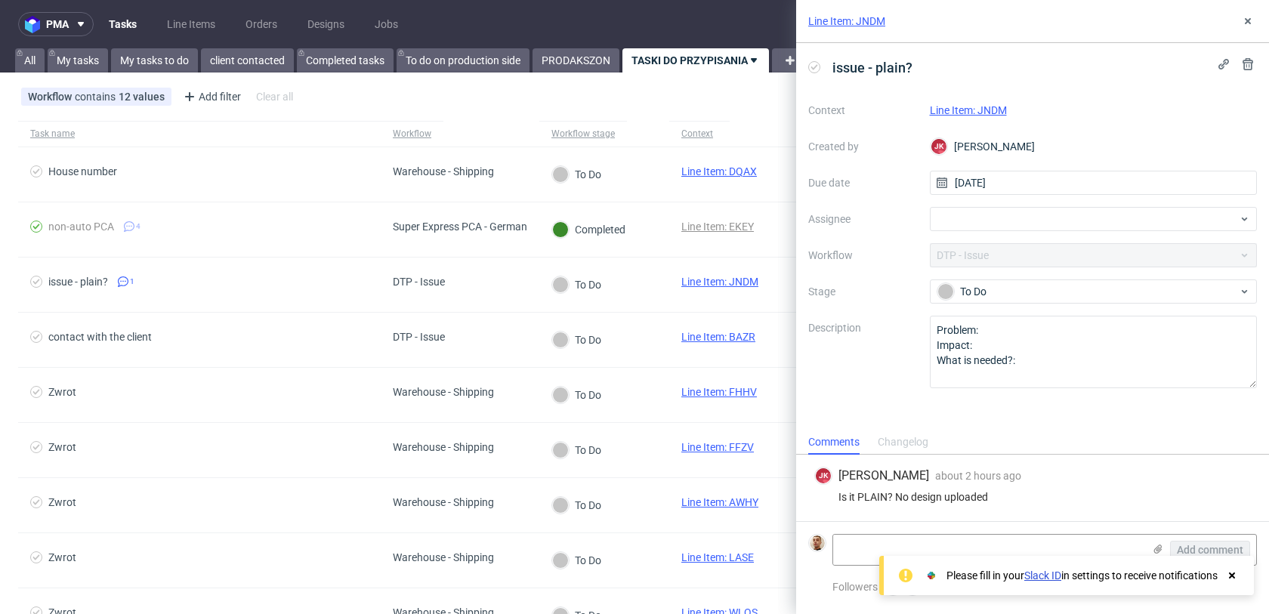
click at [999, 112] on link "Line Item: JNDM" at bounding box center [968, 110] width 77 height 12
click at [1006, 207] on div at bounding box center [1094, 219] width 328 height 24
type input "matt"
click at [988, 248] on span "Matteo Corsico" at bounding box center [1003, 252] width 81 height 15
click at [1247, 23] on icon at bounding box center [1247, 21] width 12 height 12
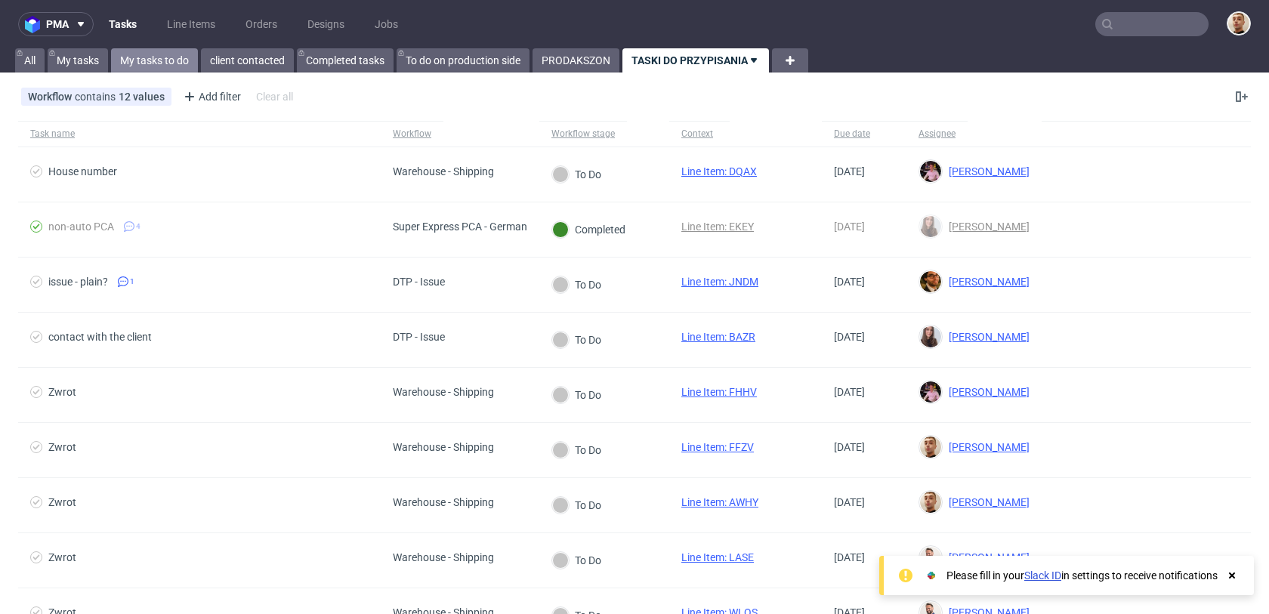
click at [163, 51] on link "My tasks to do" at bounding box center [154, 60] width 87 height 24
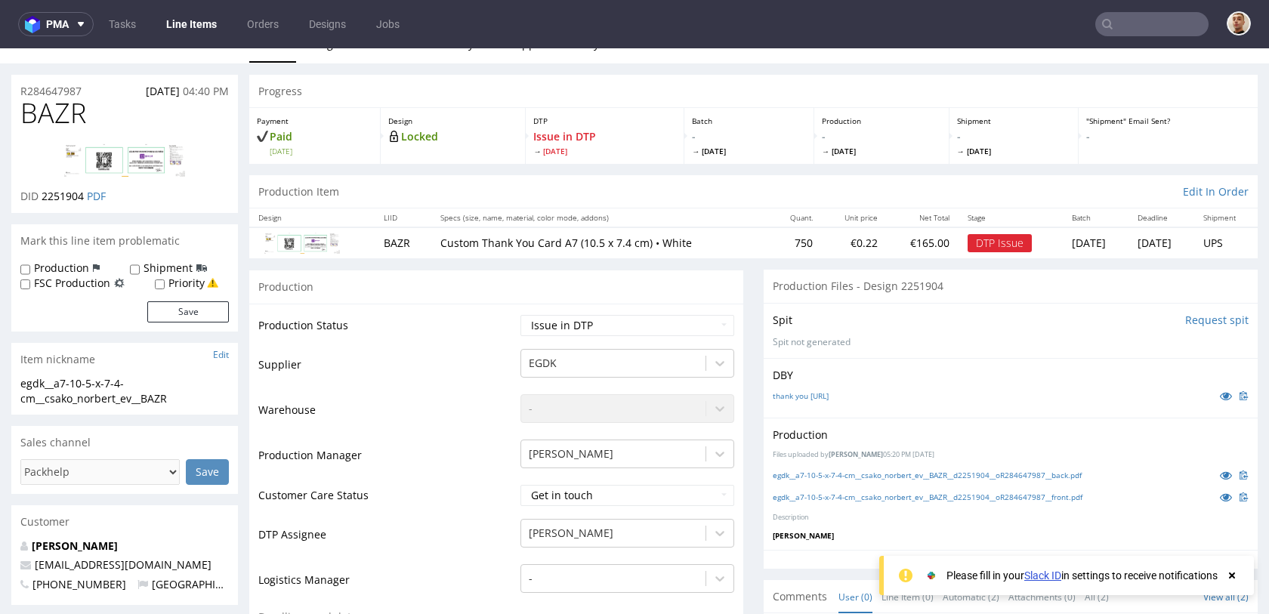
scroll to position [15, 0]
